Goal: Information Seeking & Learning: Learn about a topic

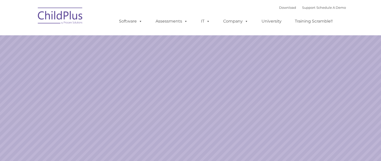
select select "MEDIUM"
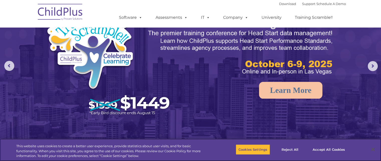
scroll to position [57, 0]
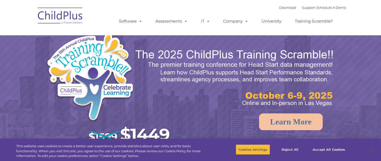
select select "MEDIUM"
